Goal: Task Accomplishment & Management: Manage account settings

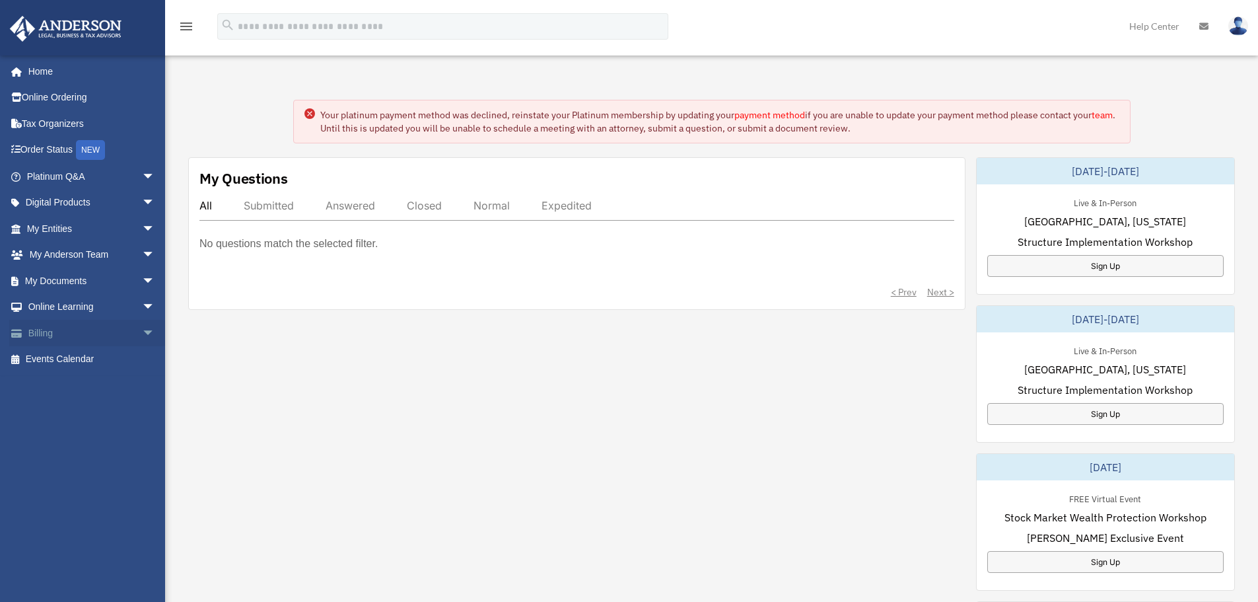
click at [142, 330] on span "arrow_drop_down" at bounding box center [155, 333] width 26 height 27
click at [89, 359] on link "$ Open Invoices" at bounding box center [96, 359] width 157 height 27
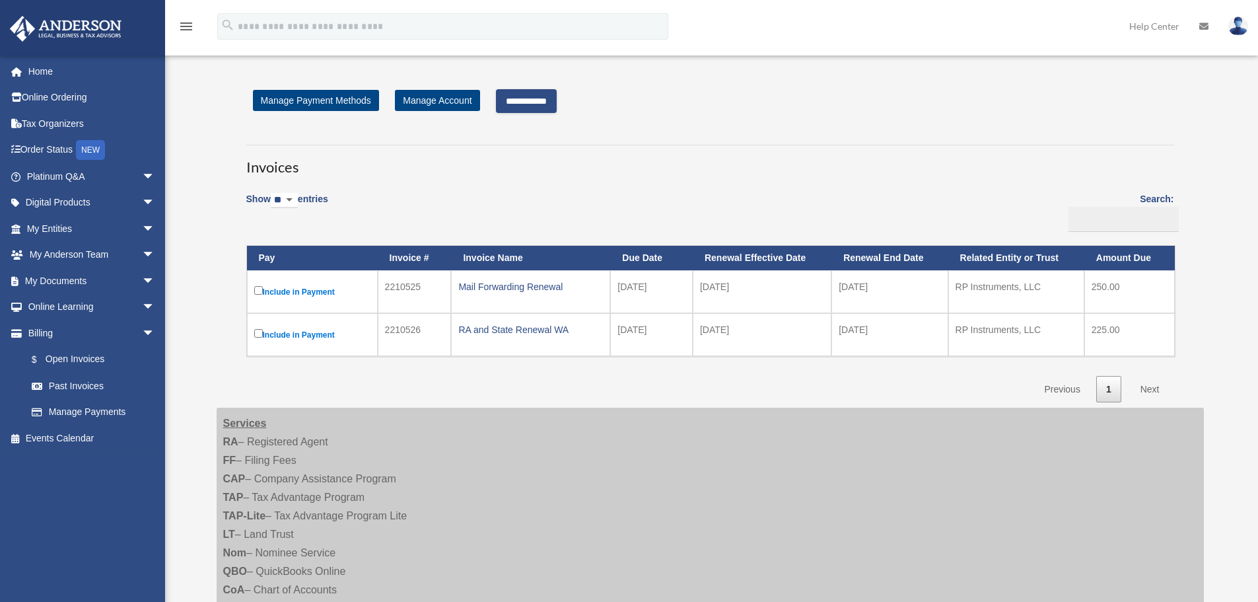
click at [533, 98] on input "**********" at bounding box center [526, 101] width 61 height 24
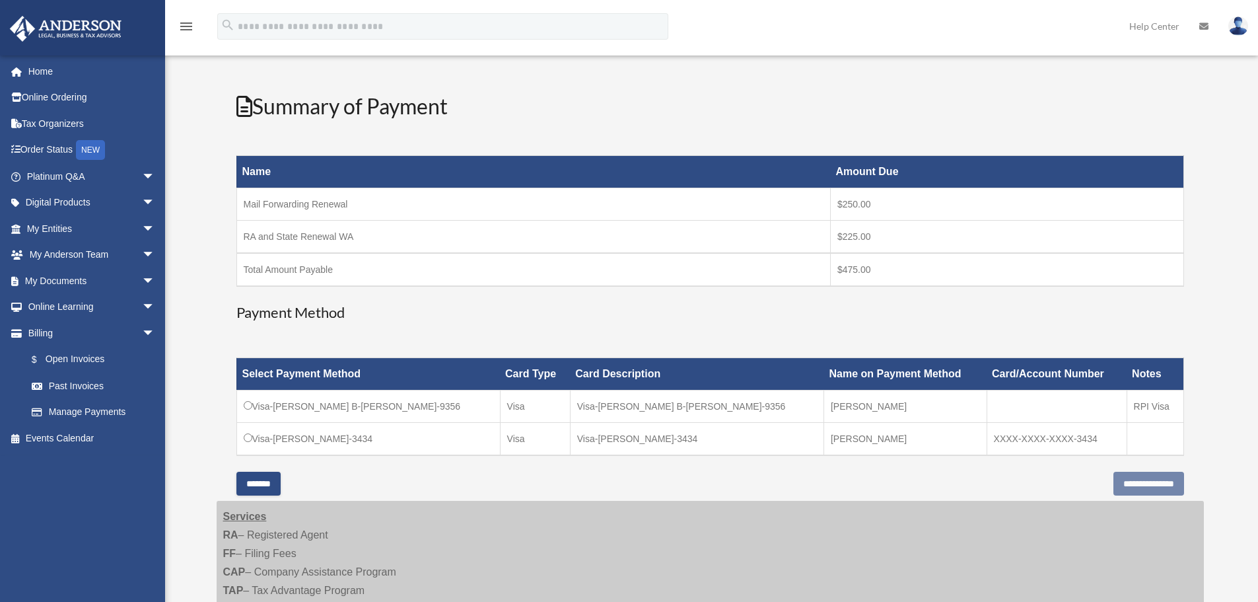
scroll to position [132, 0]
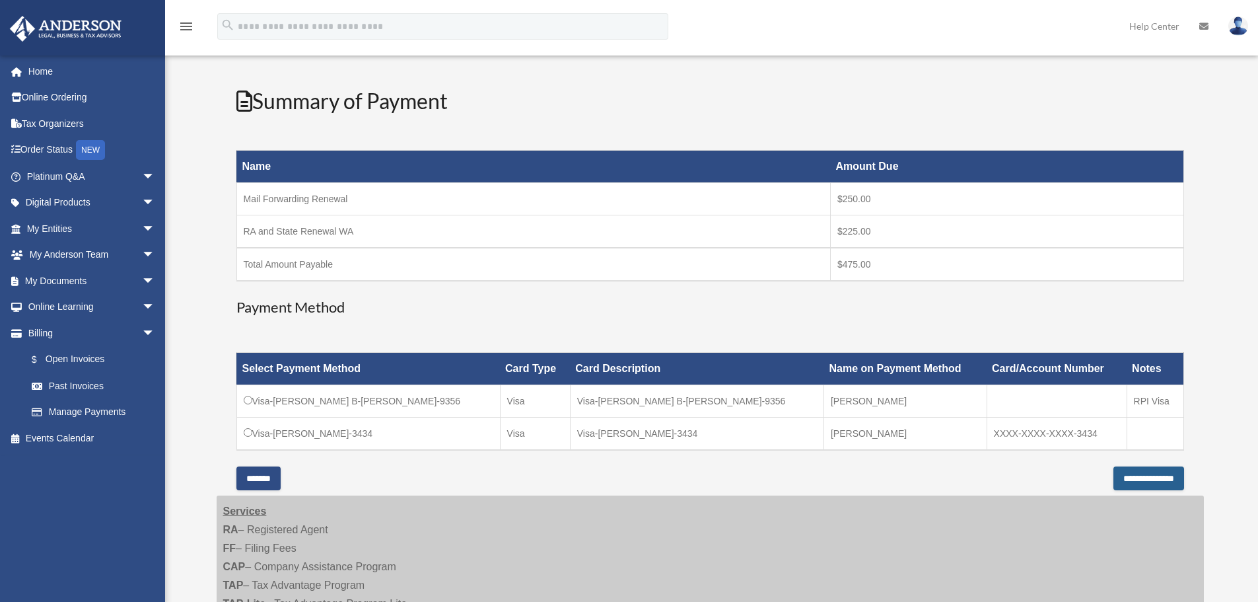
click at [1135, 479] on input "**********" at bounding box center [1149, 478] width 71 height 24
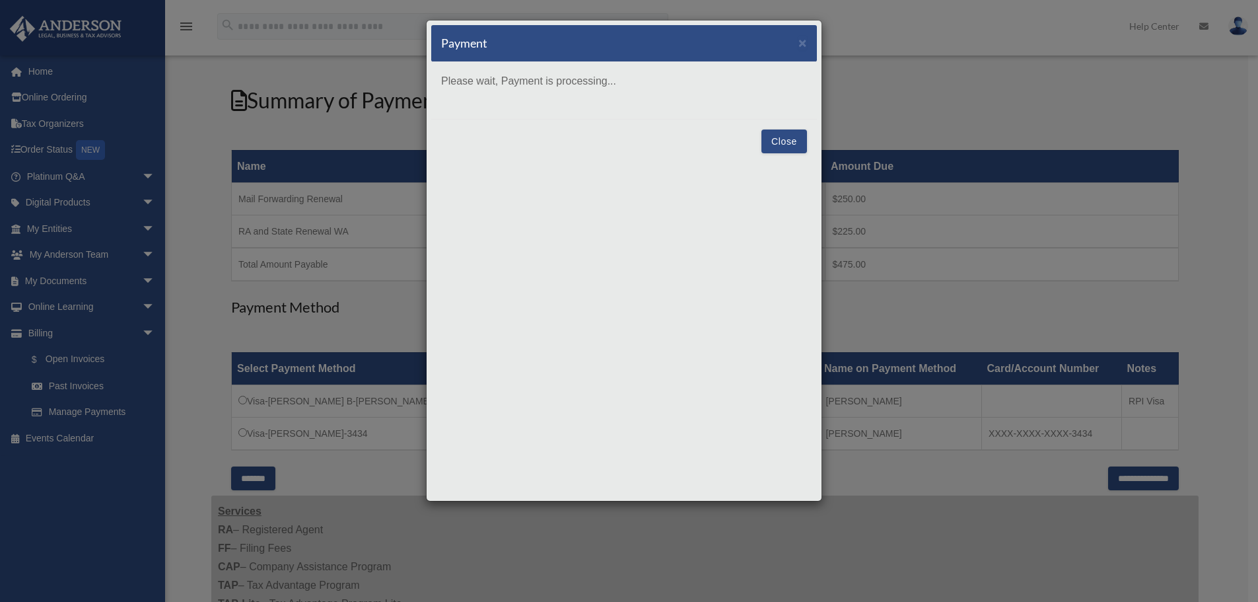
click at [775, 145] on button "Close" at bounding box center [785, 141] width 46 height 24
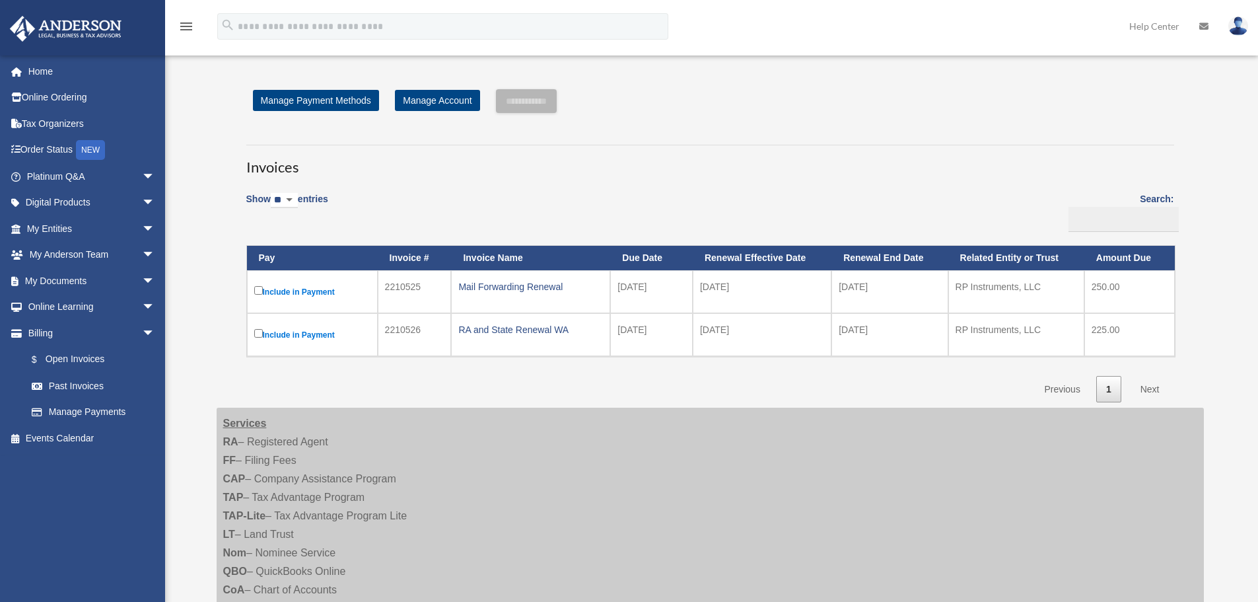
scroll to position [132, 0]
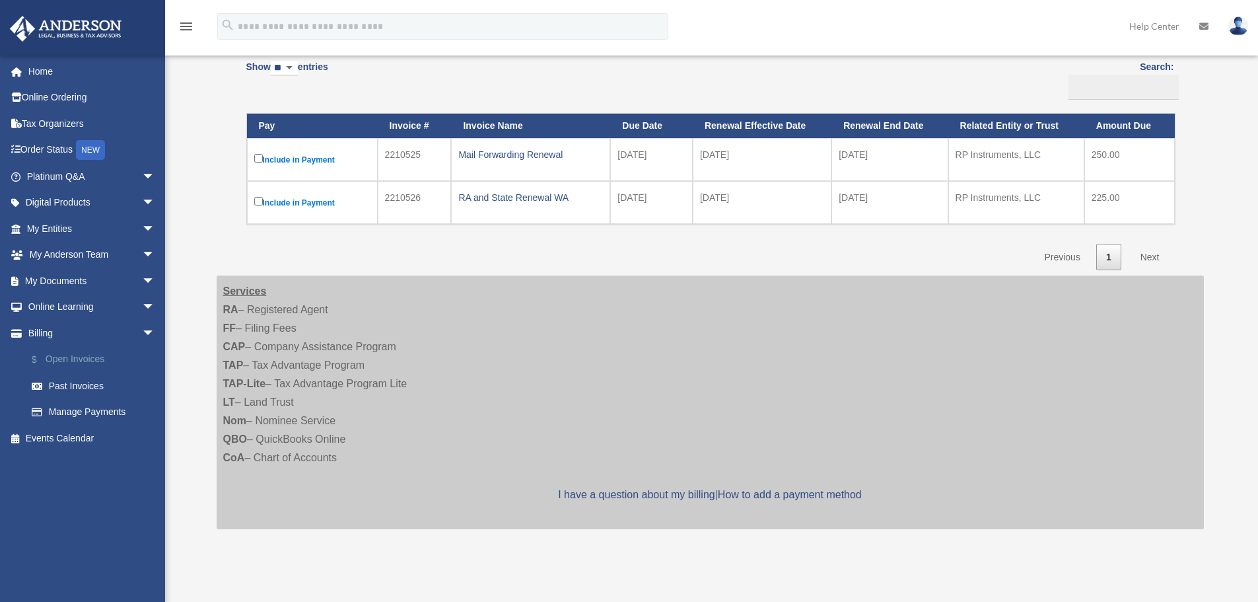
click at [83, 353] on link "$ Open Invoices" at bounding box center [96, 359] width 157 height 27
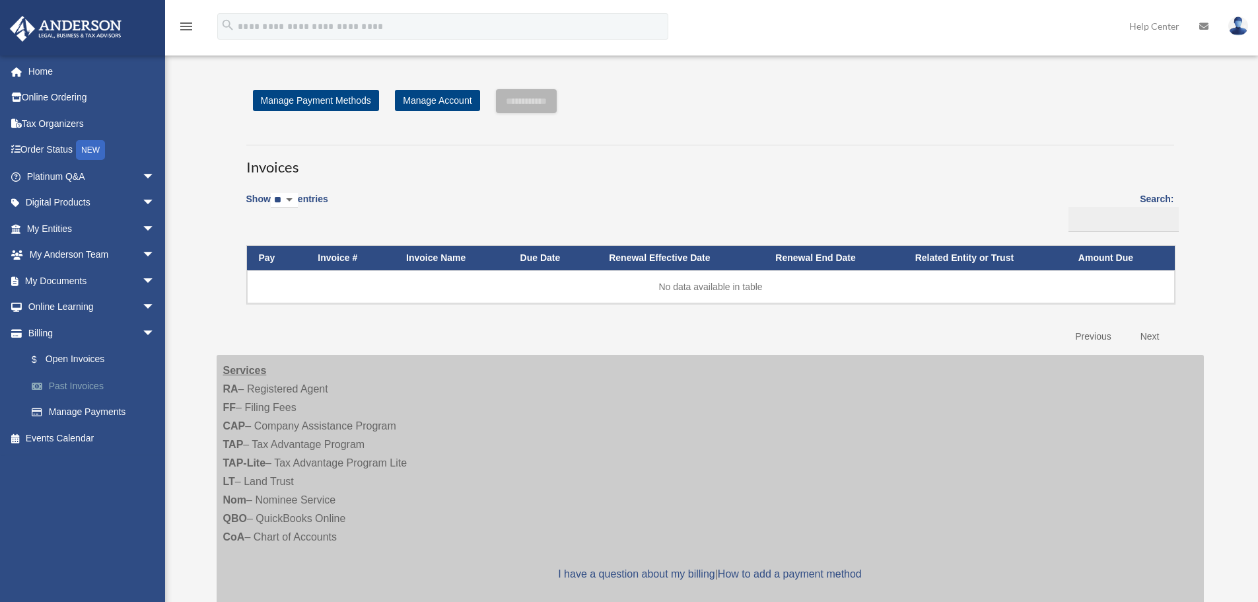
click at [87, 385] on link "Past Invoices" at bounding box center [96, 386] width 157 height 26
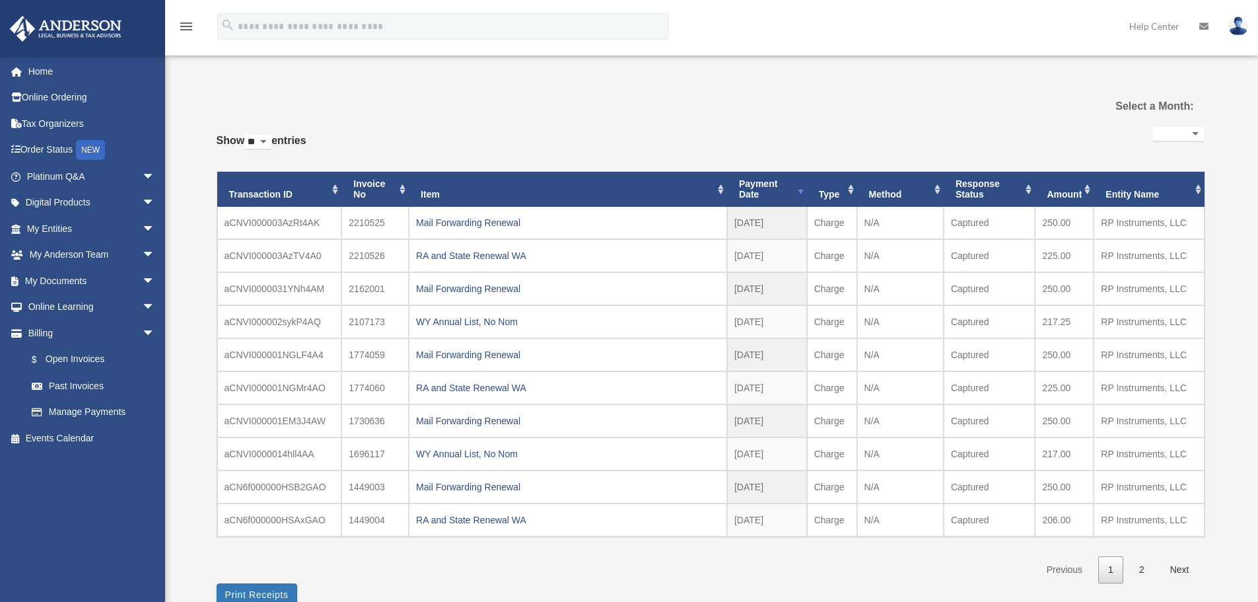
select select
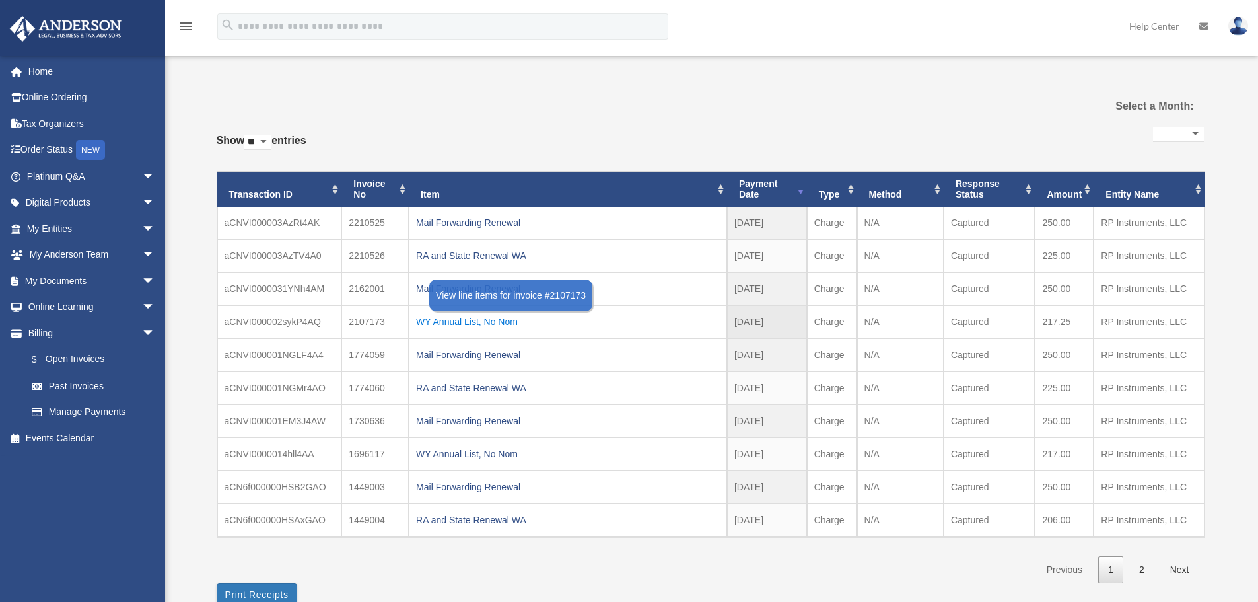
click at [460, 323] on div "WY Annual List, No Nom" at bounding box center [568, 321] width 304 height 18
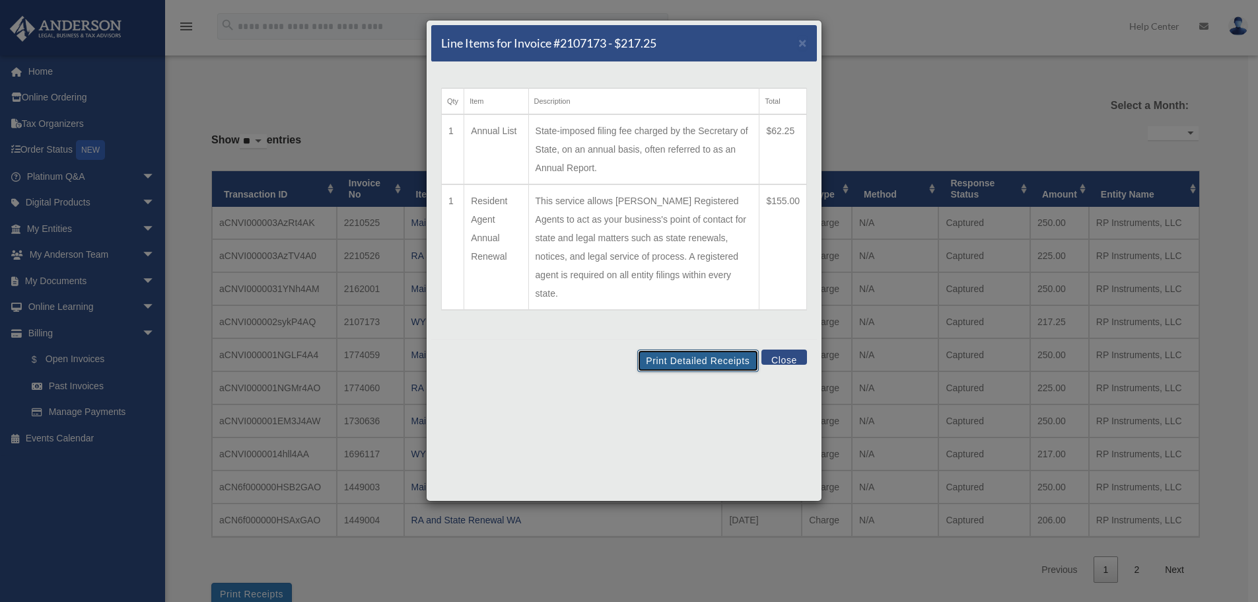
click at [707, 349] on button "Print Detailed Receipts" at bounding box center [697, 360] width 121 height 22
click at [785, 349] on button "Close" at bounding box center [785, 356] width 46 height 15
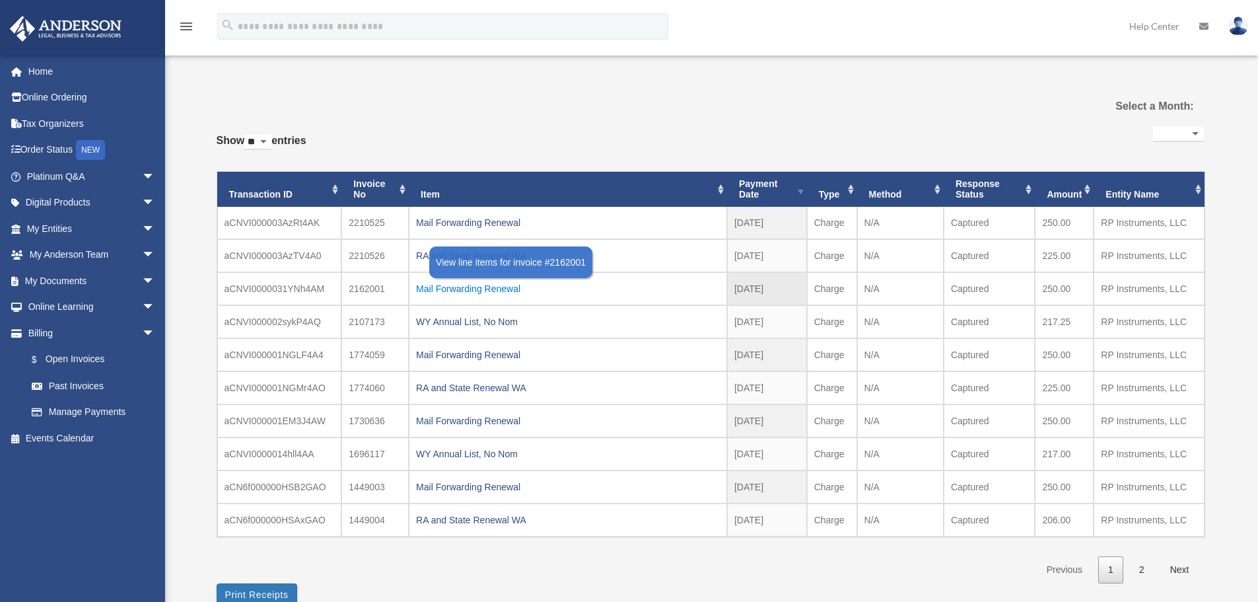
click at [470, 289] on div "Mail Forwarding Renewal" at bounding box center [568, 288] width 304 height 18
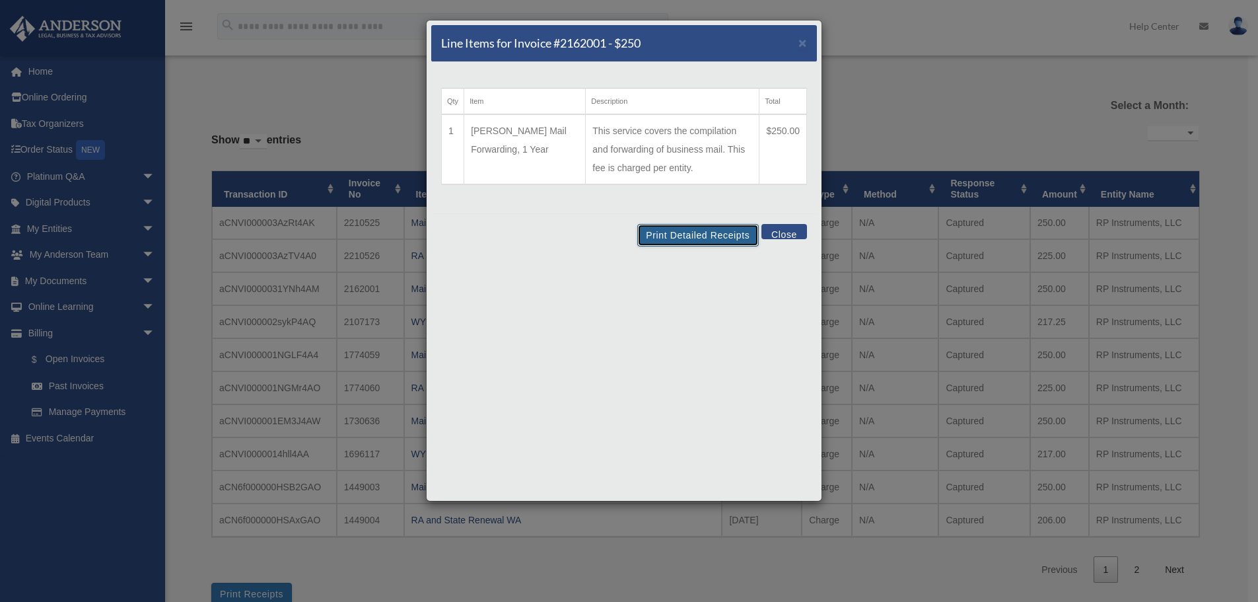
click at [692, 236] on button "Print Detailed Receipts" at bounding box center [697, 235] width 121 height 22
click at [786, 231] on button "Close" at bounding box center [785, 231] width 46 height 15
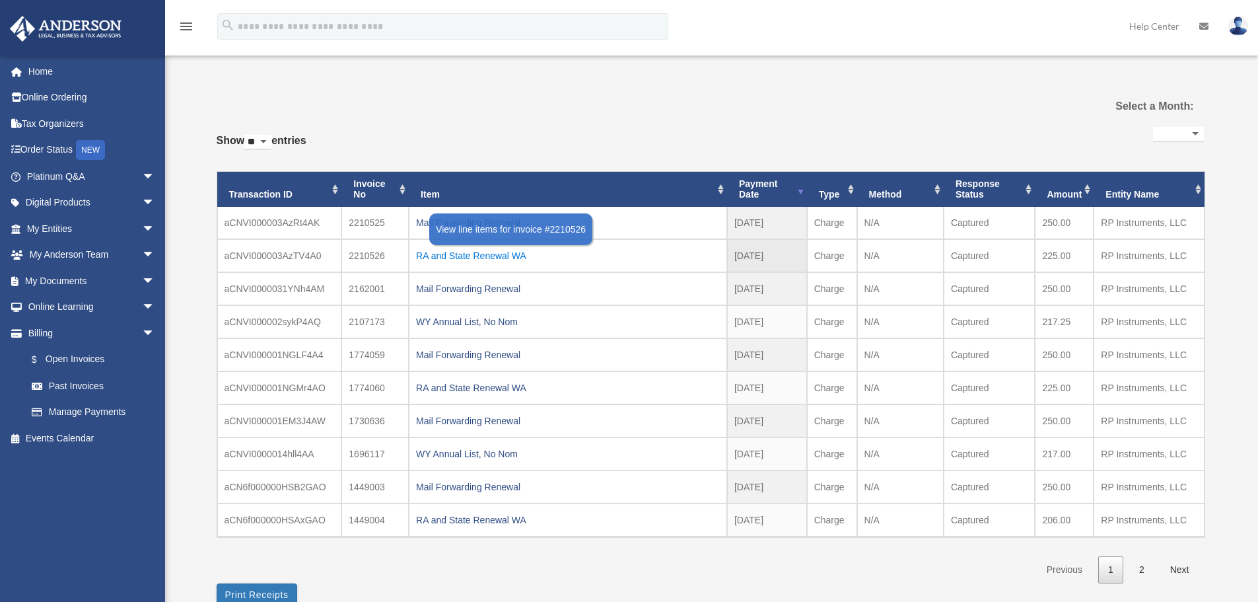
click at [440, 256] on div "RA and State Renewal WA" at bounding box center [568, 255] width 304 height 18
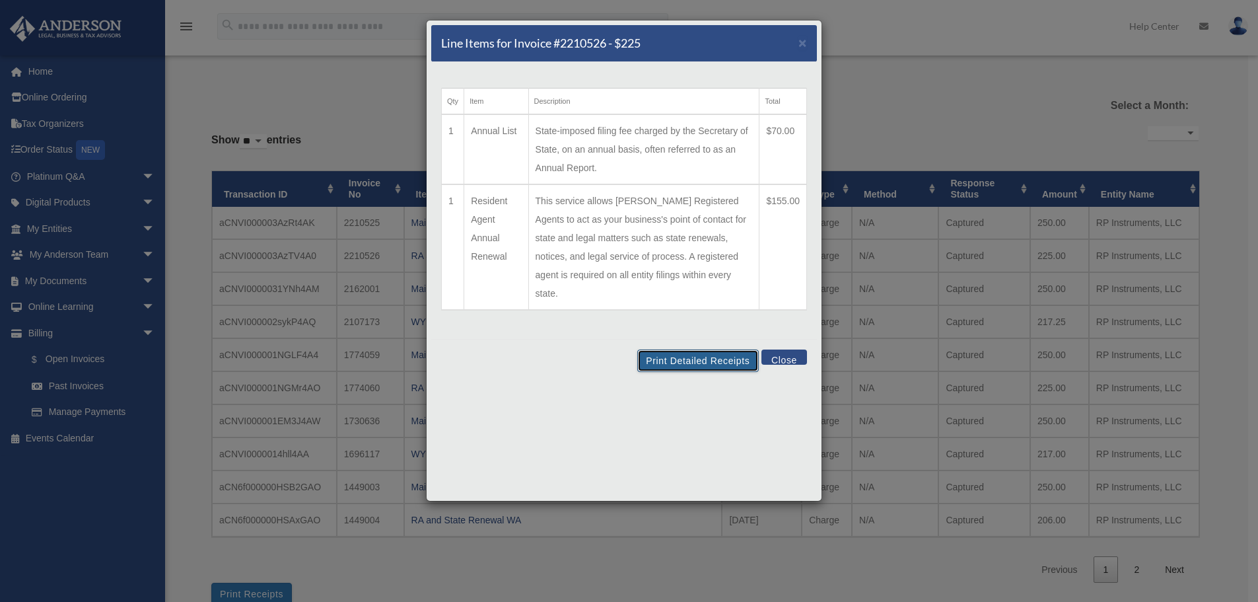
click at [686, 349] on button "Print Detailed Receipts" at bounding box center [697, 360] width 121 height 22
click at [783, 349] on button "Close" at bounding box center [785, 356] width 46 height 15
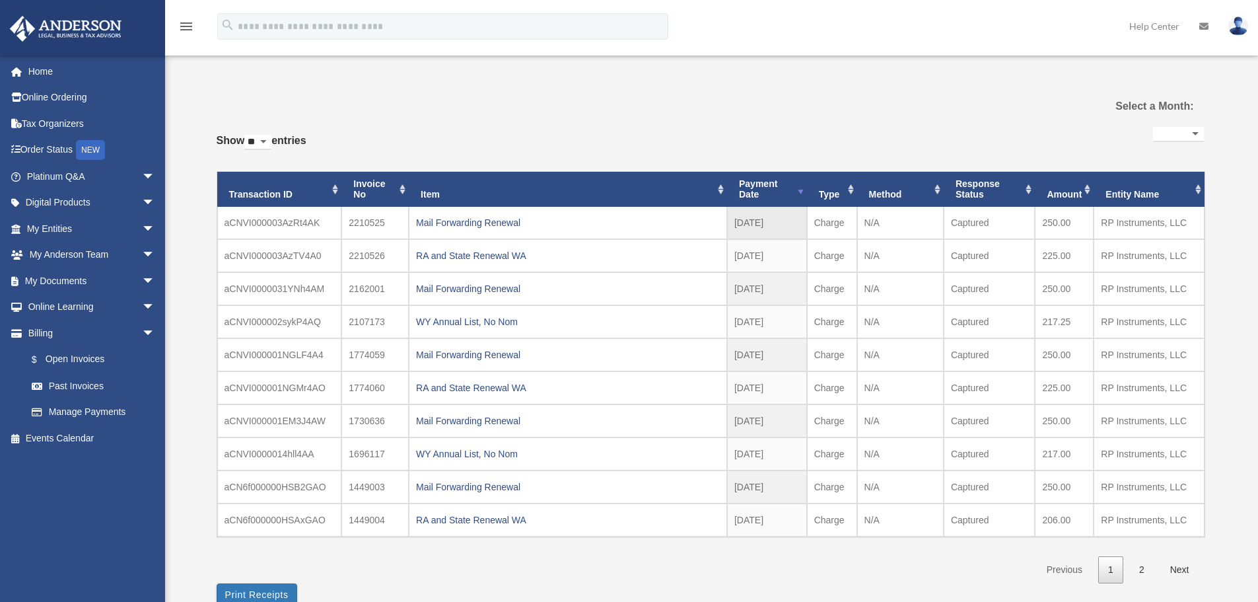
click at [367, 225] on td "2210525" at bounding box center [374, 223] width 67 height 32
click at [437, 223] on div "Mail Forwarding Renewal" at bounding box center [568, 222] width 304 height 18
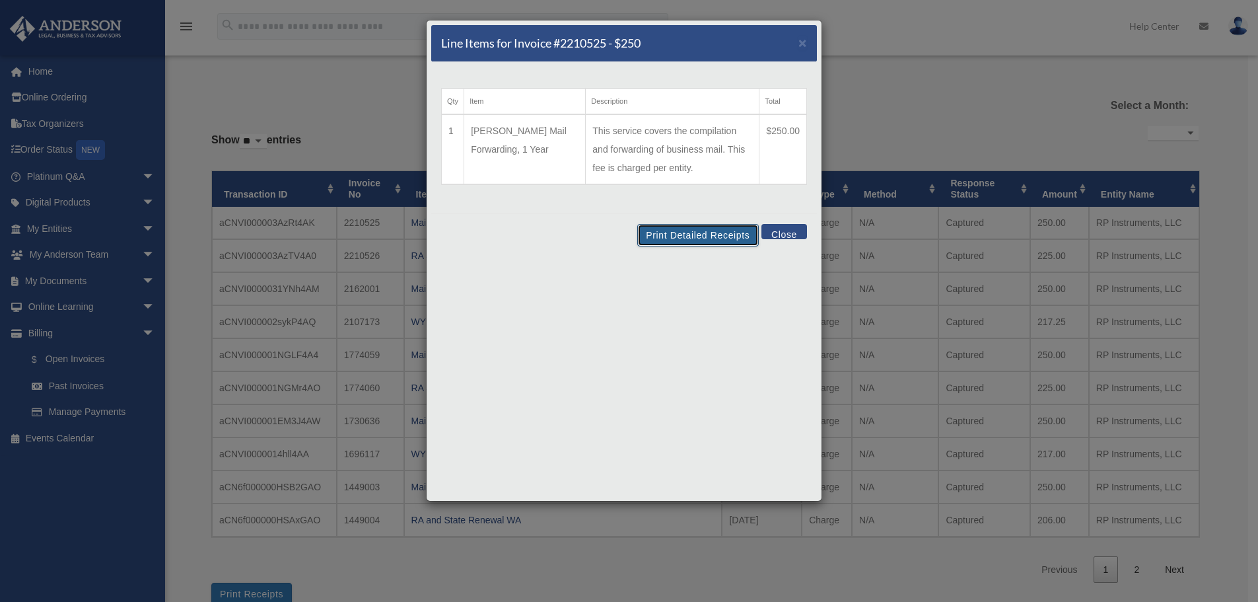
click at [694, 236] on button "Print Detailed Receipts" at bounding box center [697, 235] width 121 height 22
click at [787, 229] on button "Close" at bounding box center [785, 231] width 46 height 15
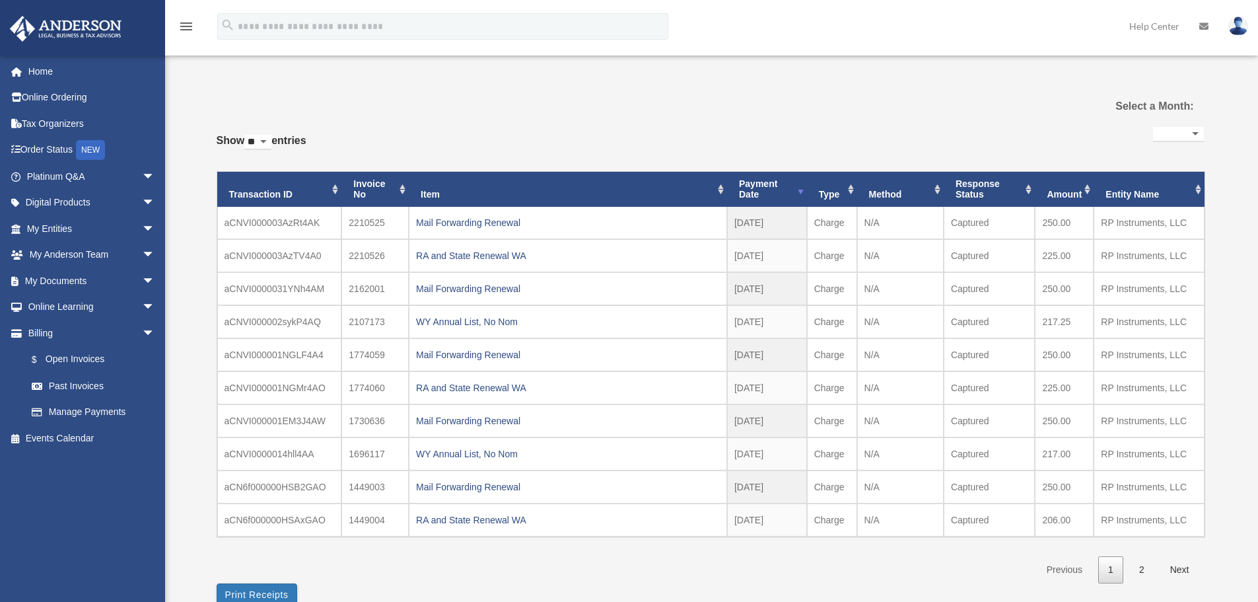
click at [1238, 27] on img at bounding box center [1239, 26] width 20 height 19
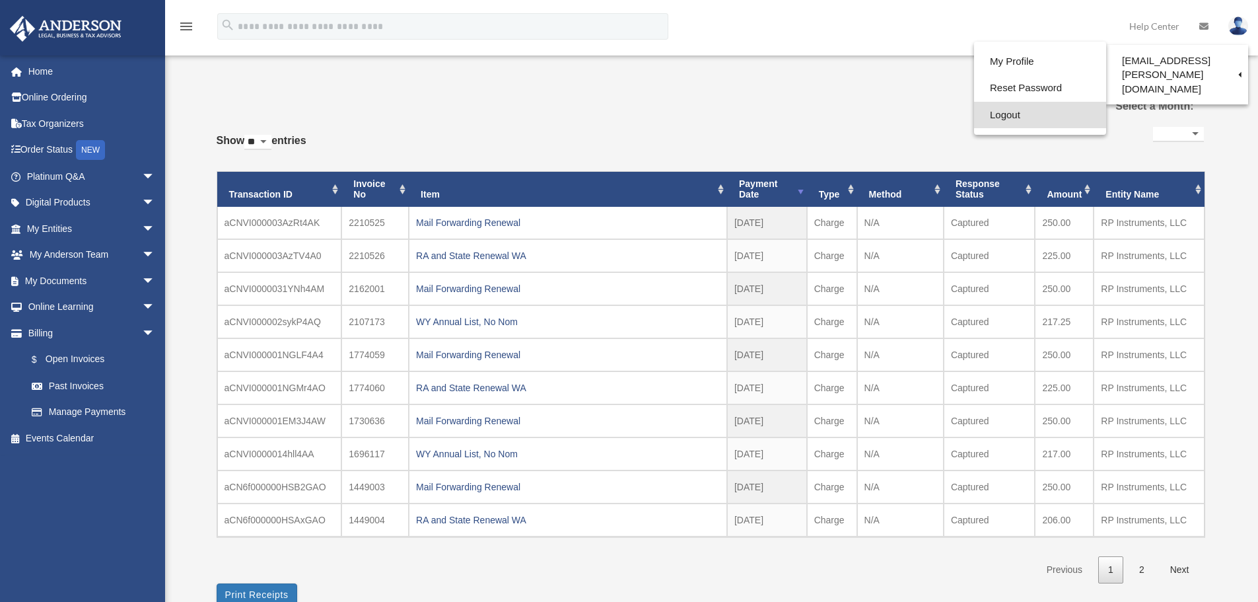
click at [1017, 115] on link "Logout" at bounding box center [1040, 115] width 132 height 27
